Goal: Navigation & Orientation: Go to known website

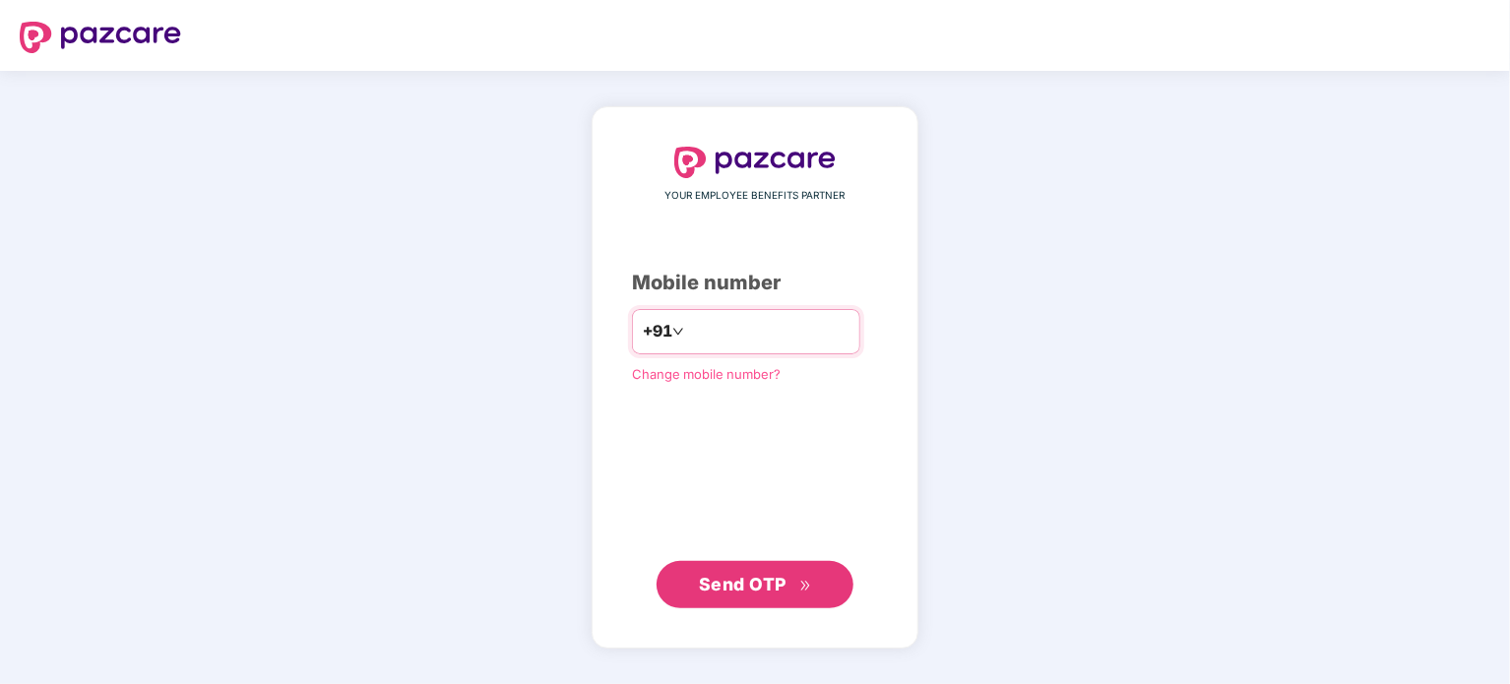
type input "**********"
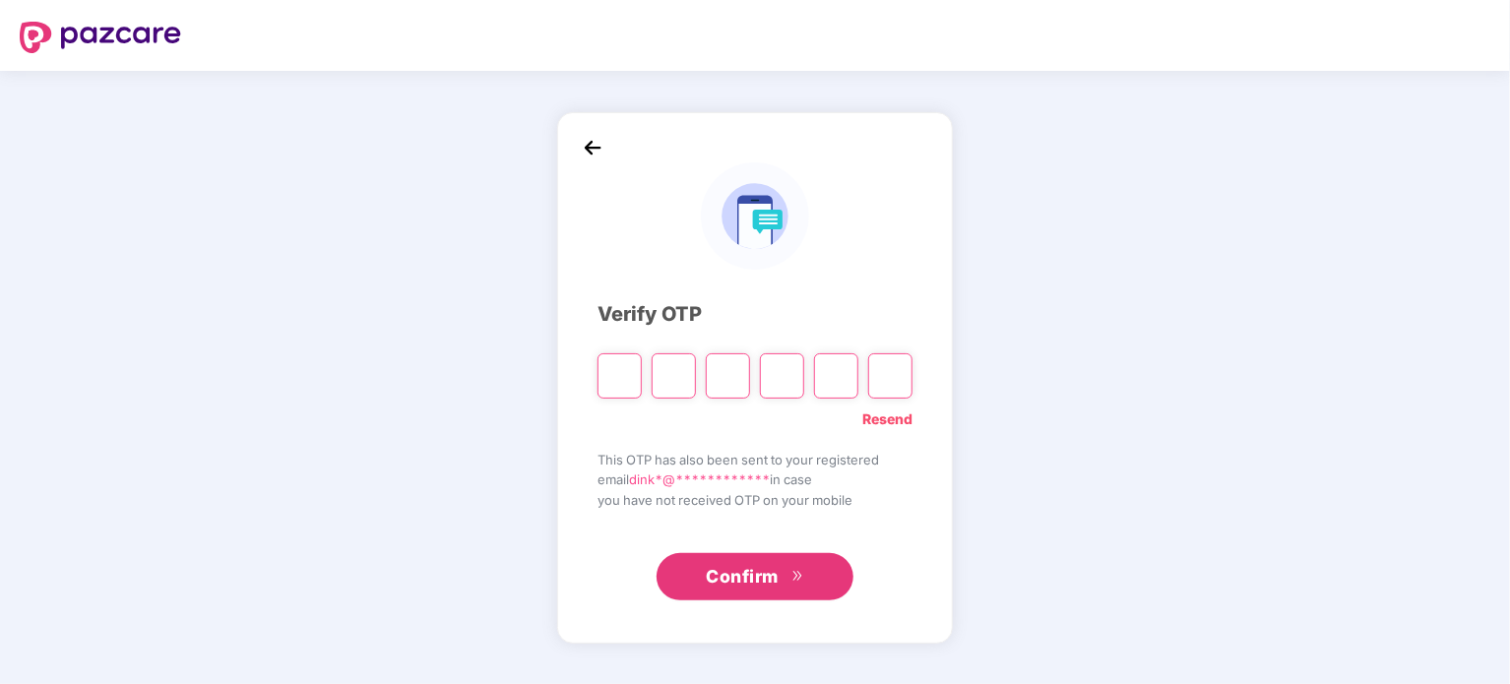
type input "*"
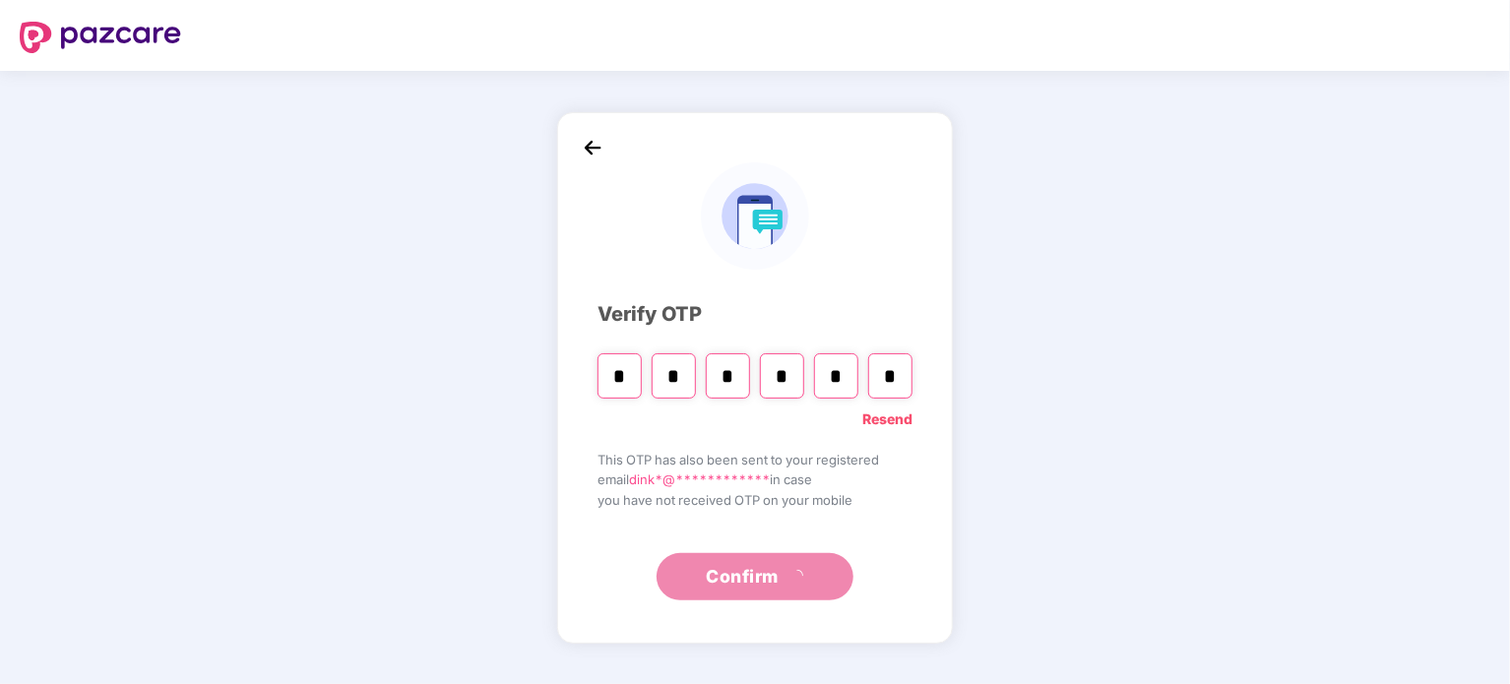
type input "*"
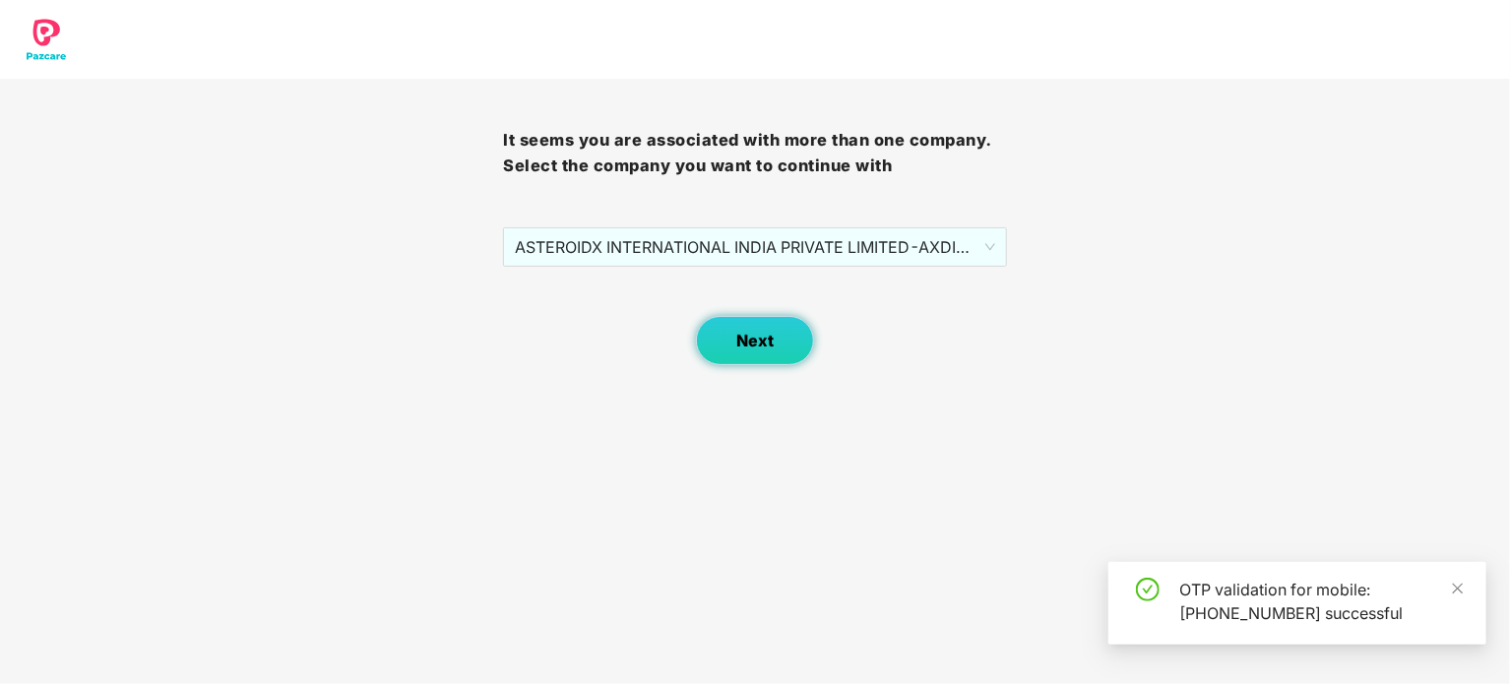
click at [736, 349] on span "Next" at bounding box center [754, 341] width 37 height 19
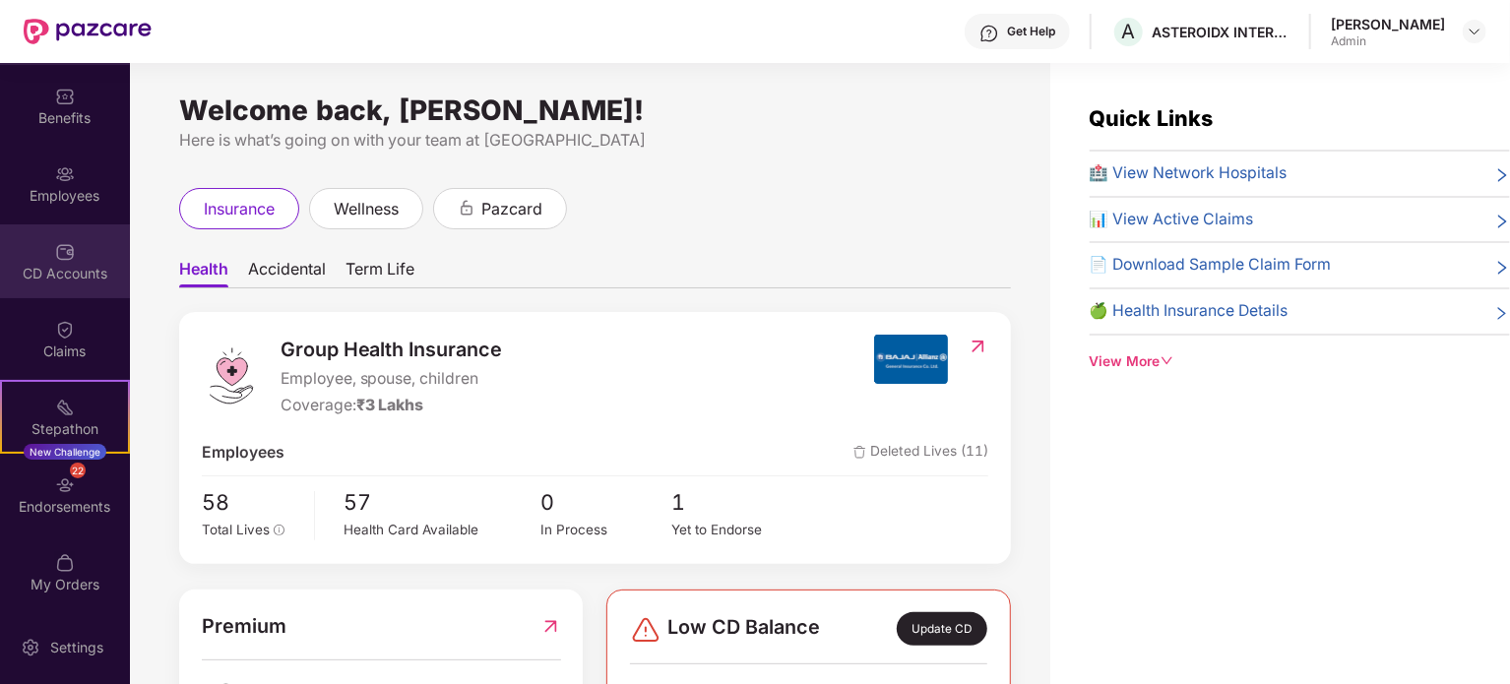
scroll to position [75, 0]
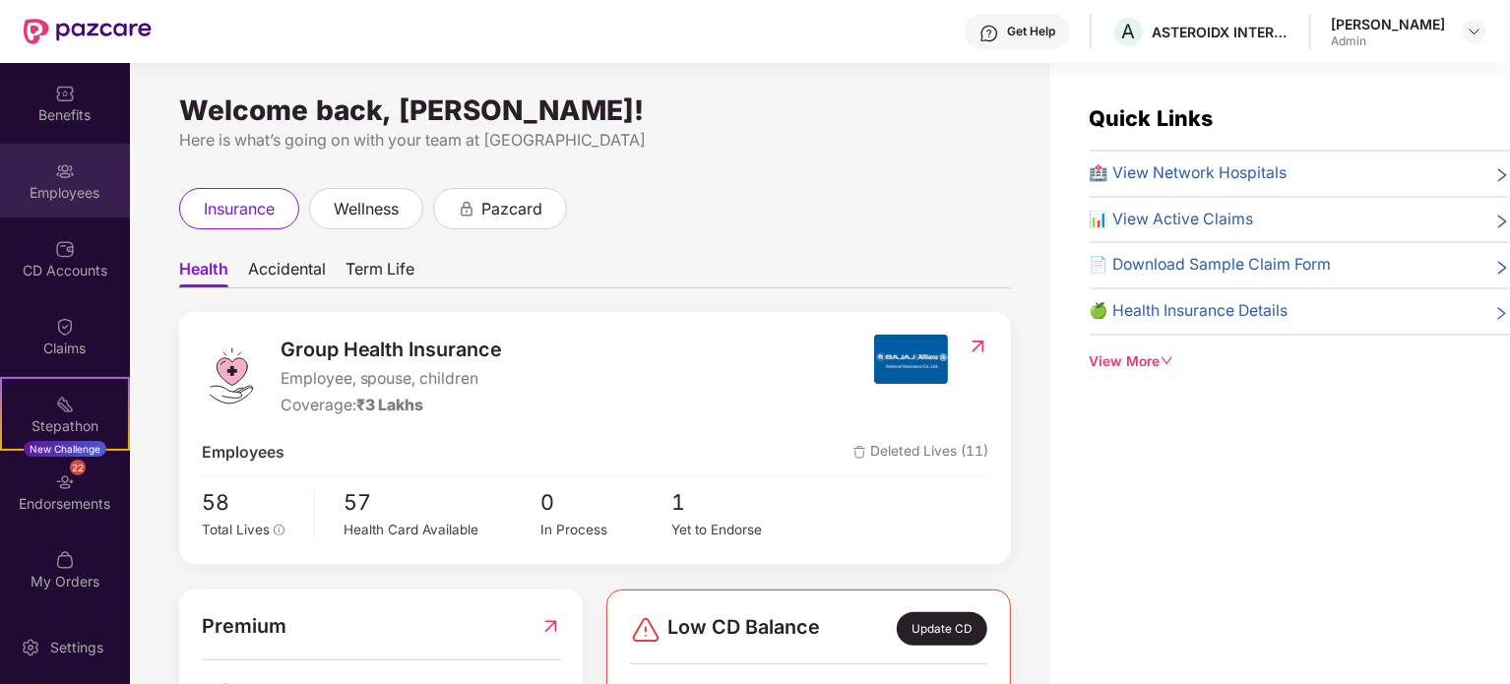
click at [76, 188] on div "Employees" at bounding box center [65, 193] width 130 height 20
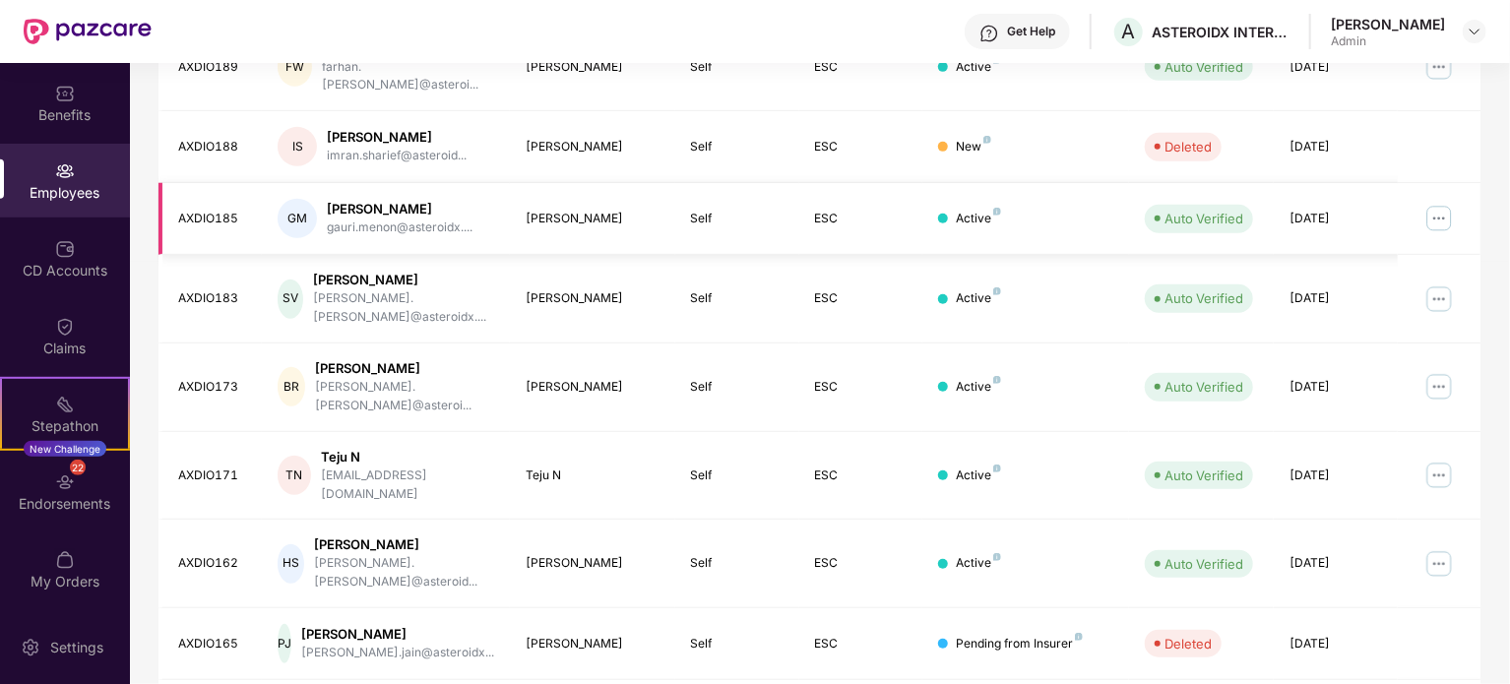
scroll to position [492, 0]
